Goal: Find contact information: Find contact information

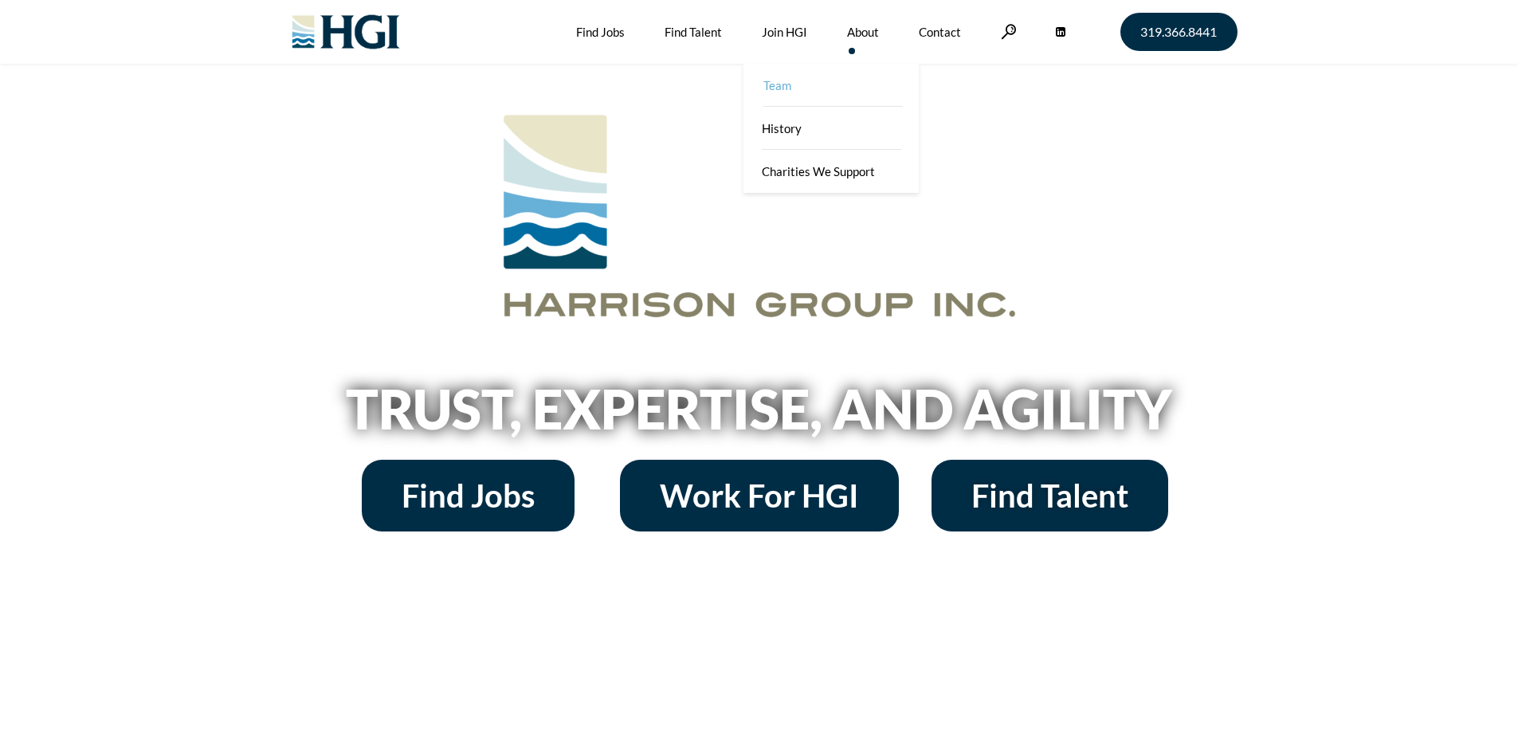
click at [788, 88] on link "Team" at bounding box center [832, 85] width 175 height 43
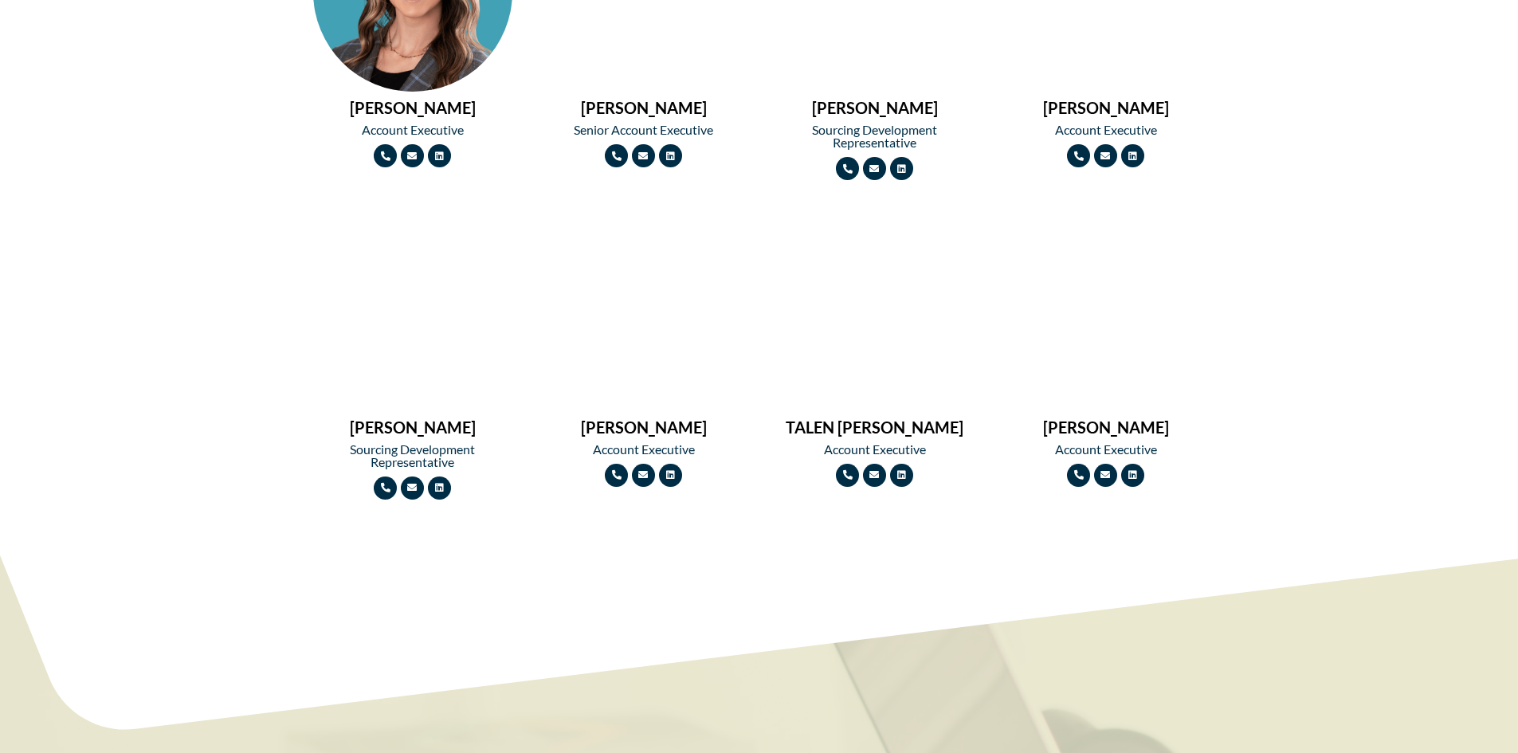
scroll to position [1674, 0]
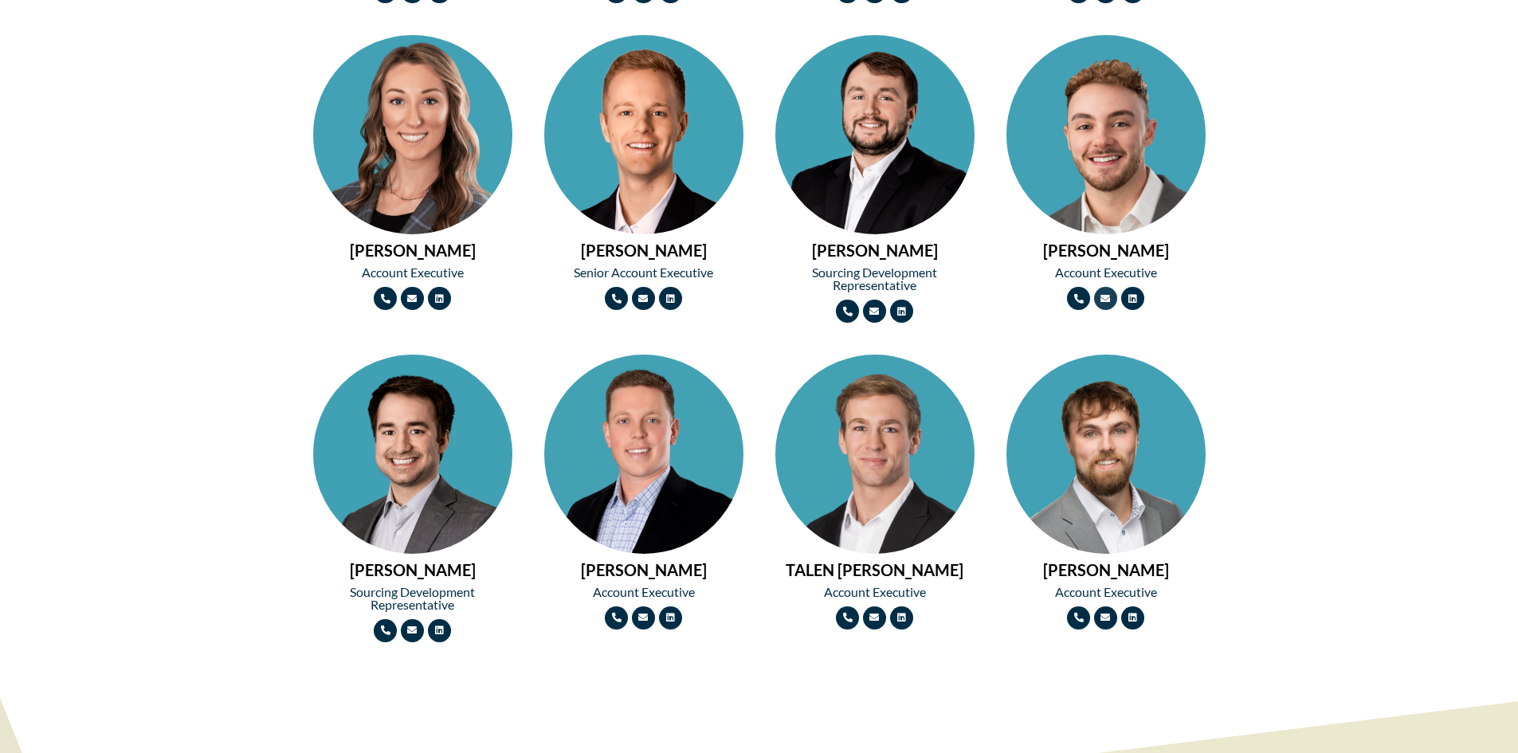
click at [1106, 297] on icon at bounding box center [1106, 299] width 10 height 10
click at [1104, 302] on icon at bounding box center [1106, 299] width 10 height 10
click at [1135, 300] on icon at bounding box center [1133, 299] width 10 height 10
click at [876, 312] on icon at bounding box center [875, 312] width 10 height 10
